Goal: Obtain resource: Obtain resource

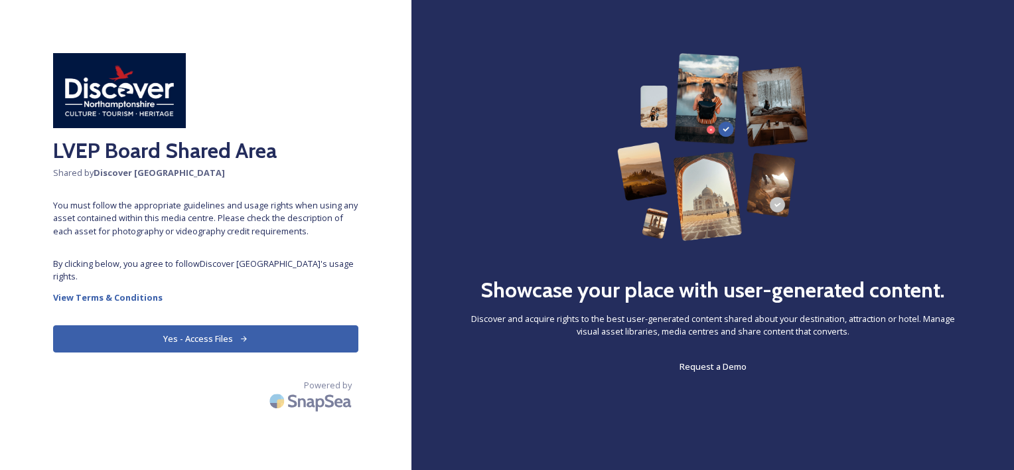
click at [252, 337] on button "Yes - Access Files" at bounding box center [205, 338] width 305 height 27
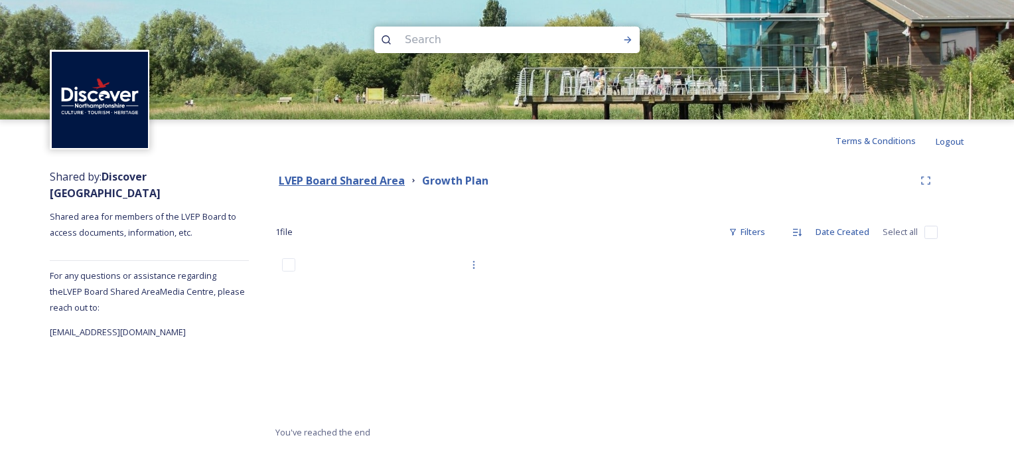
click at [368, 180] on strong "LVEP Board Shared Area" at bounding box center [342, 180] width 126 height 15
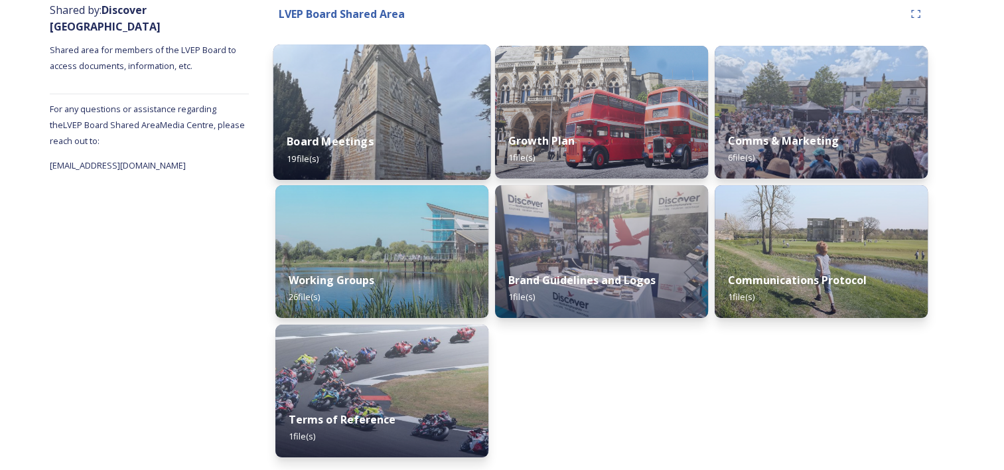
scroll to position [167, 0]
click at [412, 112] on img at bounding box center [381, 111] width 217 height 135
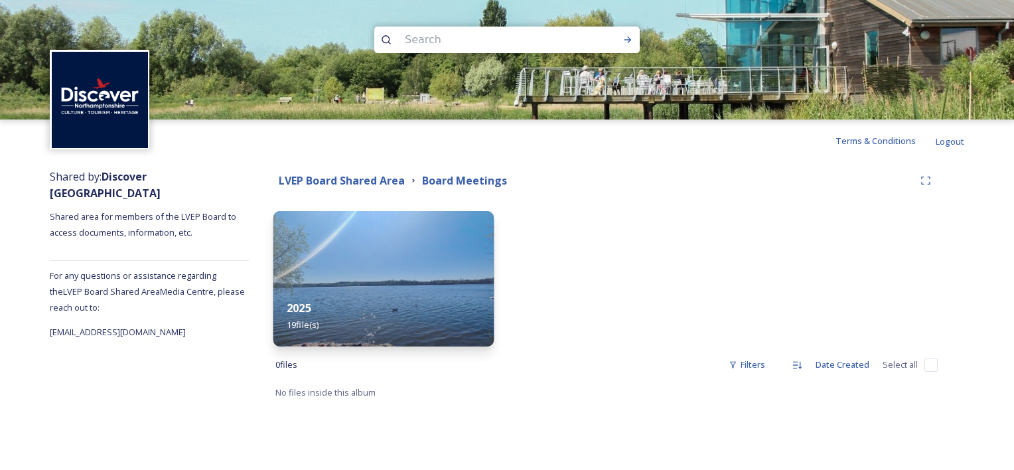
click at [430, 308] on div "2025 19 file(s)" at bounding box center [383, 316] width 221 height 60
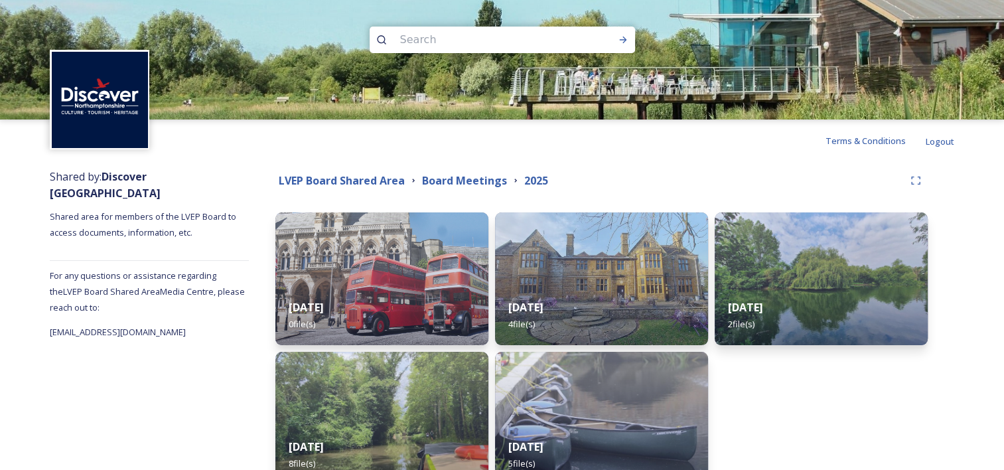
scroll to position [76, 0]
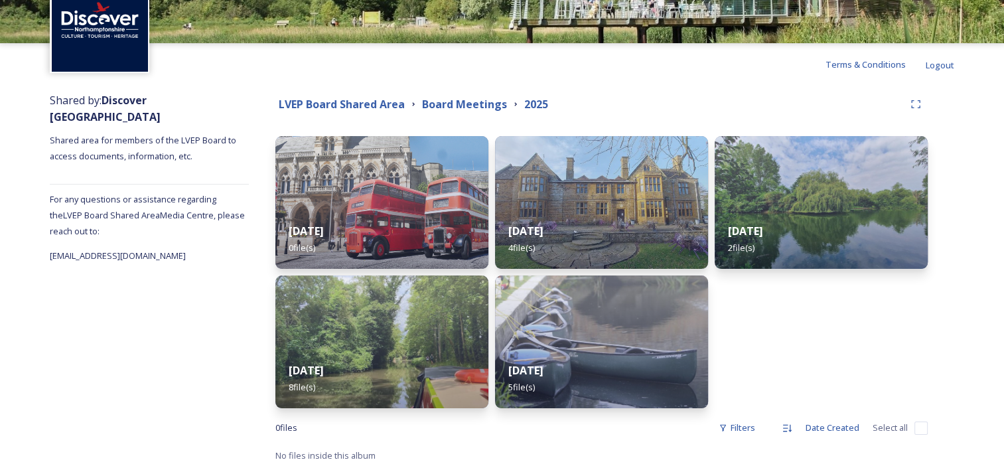
click at [527, 356] on div "[DATE] 5 file(s)" at bounding box center [601, 378] width 213 height 59
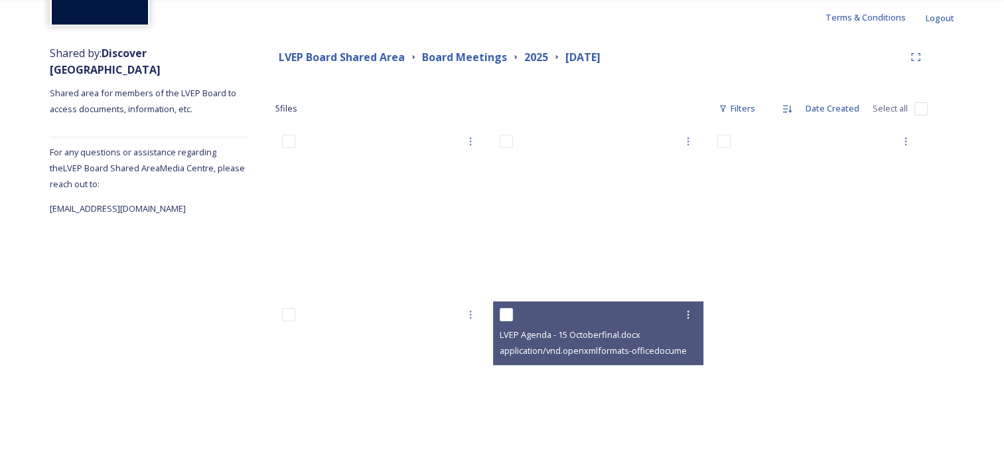
scroll to position [150, 0]
